Goal: Transaction & Acquisition: Purchase product/service

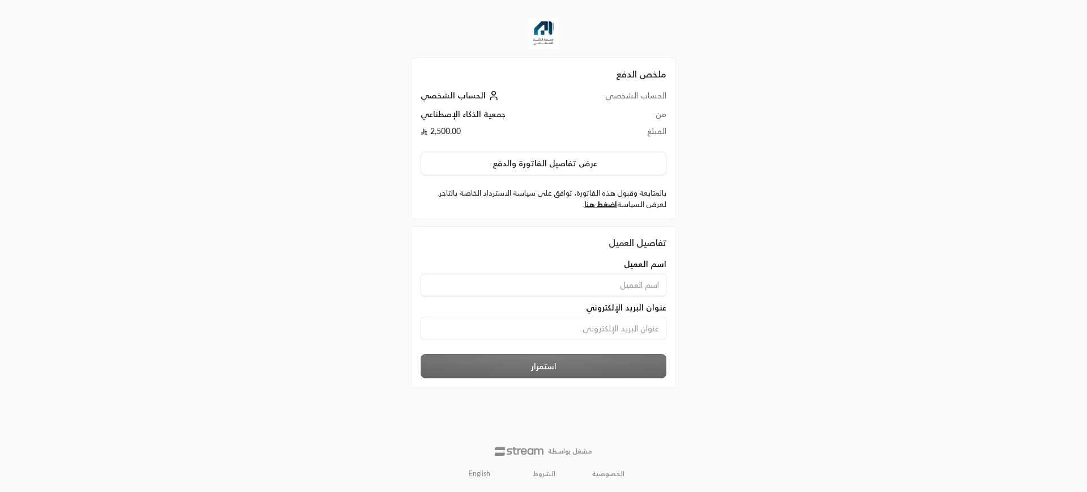
click at [608, 287] on input at bounding box center [544, 285] width 246 height 23
type input "sdfsdf"
click at [615, 326] on input at bounding box center [544, 328] width 246 height 23
type input "[EMAIL_ADDRESS][DOMAIN_NAME]"
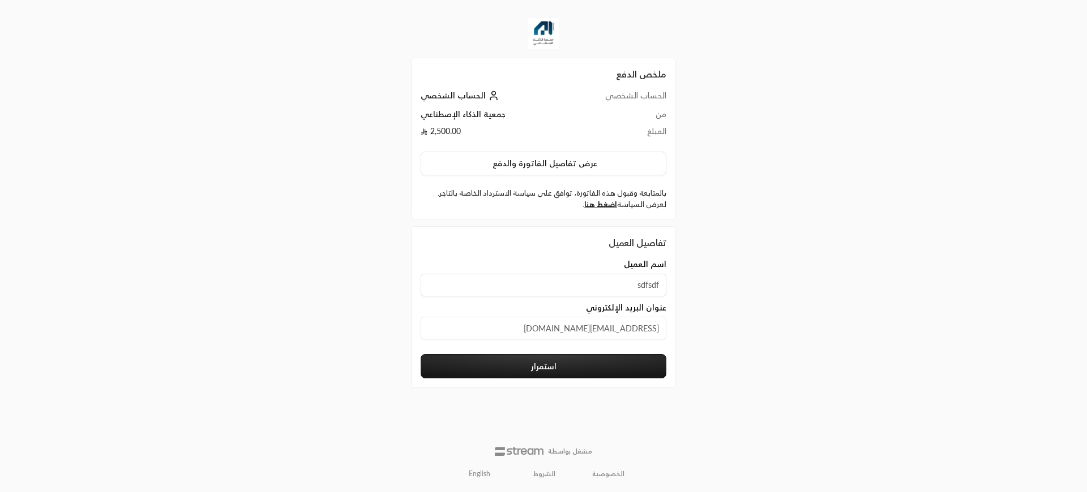
click at [561, 366] on button "استمرار" at bounding box center [544, 366] width 246 height 24
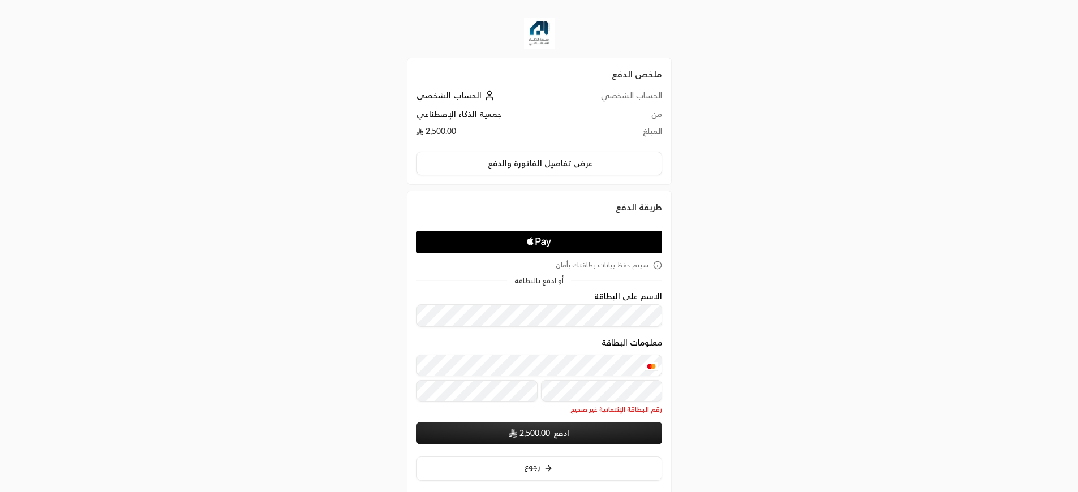
click at [552, 437] on button "ادفع 2,500.00" at bounding box center [540, 433] width 246 height 23
click at [501, 345] on div "معلومات البطاقة" at bounding box center [540, 344] width 246 height 13
click at [492, 346] on div "معلومات البطاقة" at bounding box center [540, 344] width 246 height 13
click at [491, 337] on form "الاسم على البطاقة معلومات البطاقة رقم البطاقة الإئتمانية غير صحيح ادفع 2,500.00…" at bounding box center [540, 368] width 246 height 153
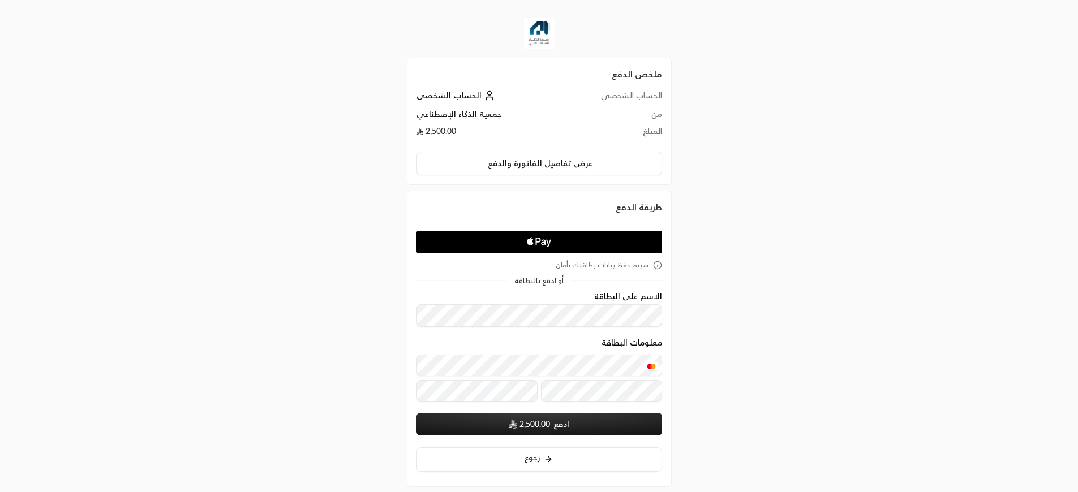
click at [492, 352] on div "معلومات البطاقة" at bounding box center [540, 371] width 246 height 67
click at [536, 352] on div "معلومات البطاقة" at bounding box center [540, 371] width 246 height 67
click at [563, 432] on button "ادفع 2,500.00" at bounding box center [540, 424] width 246 height 23
